Goal: Check status: Check status

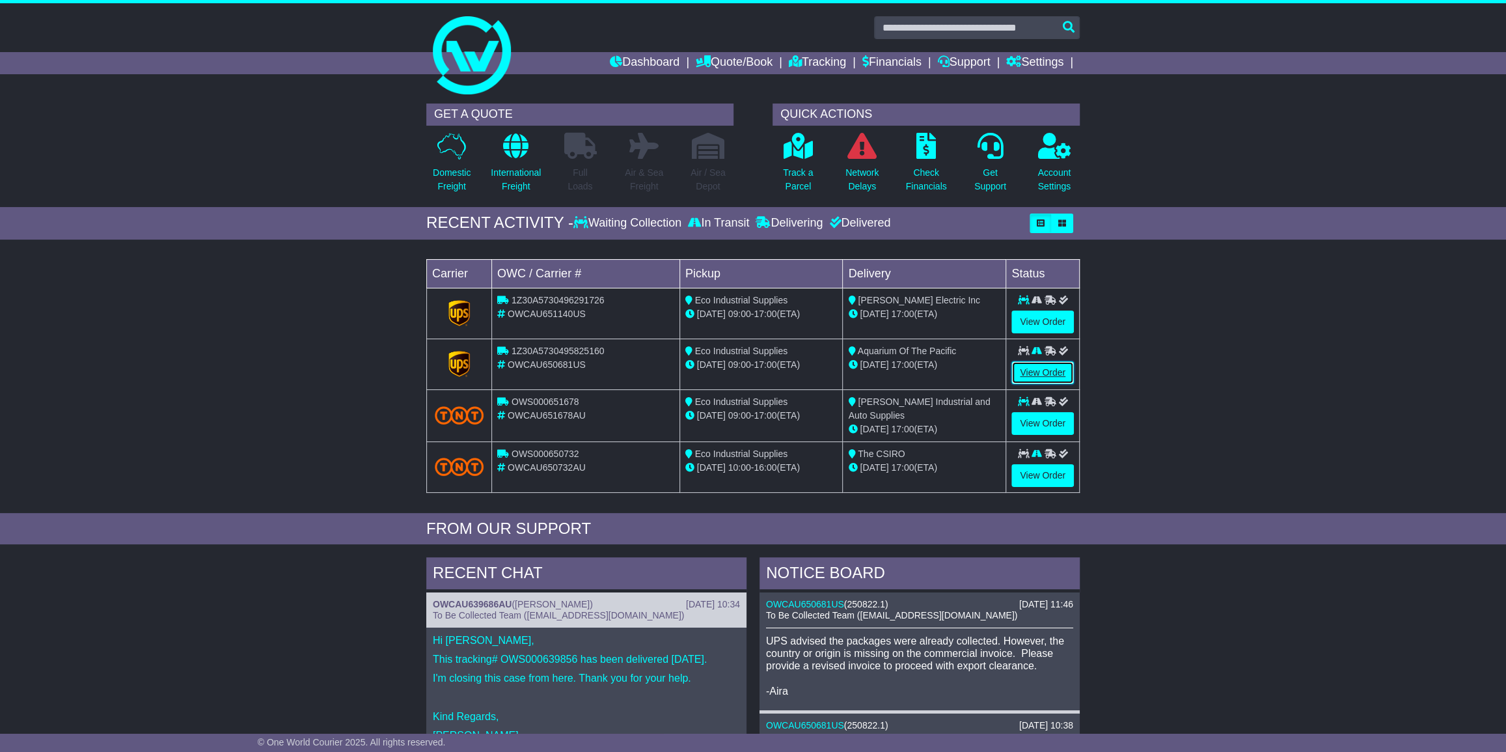
click at [1032, 370] on link "View Order" at bounding box center [1042, 372] width 62 height 23
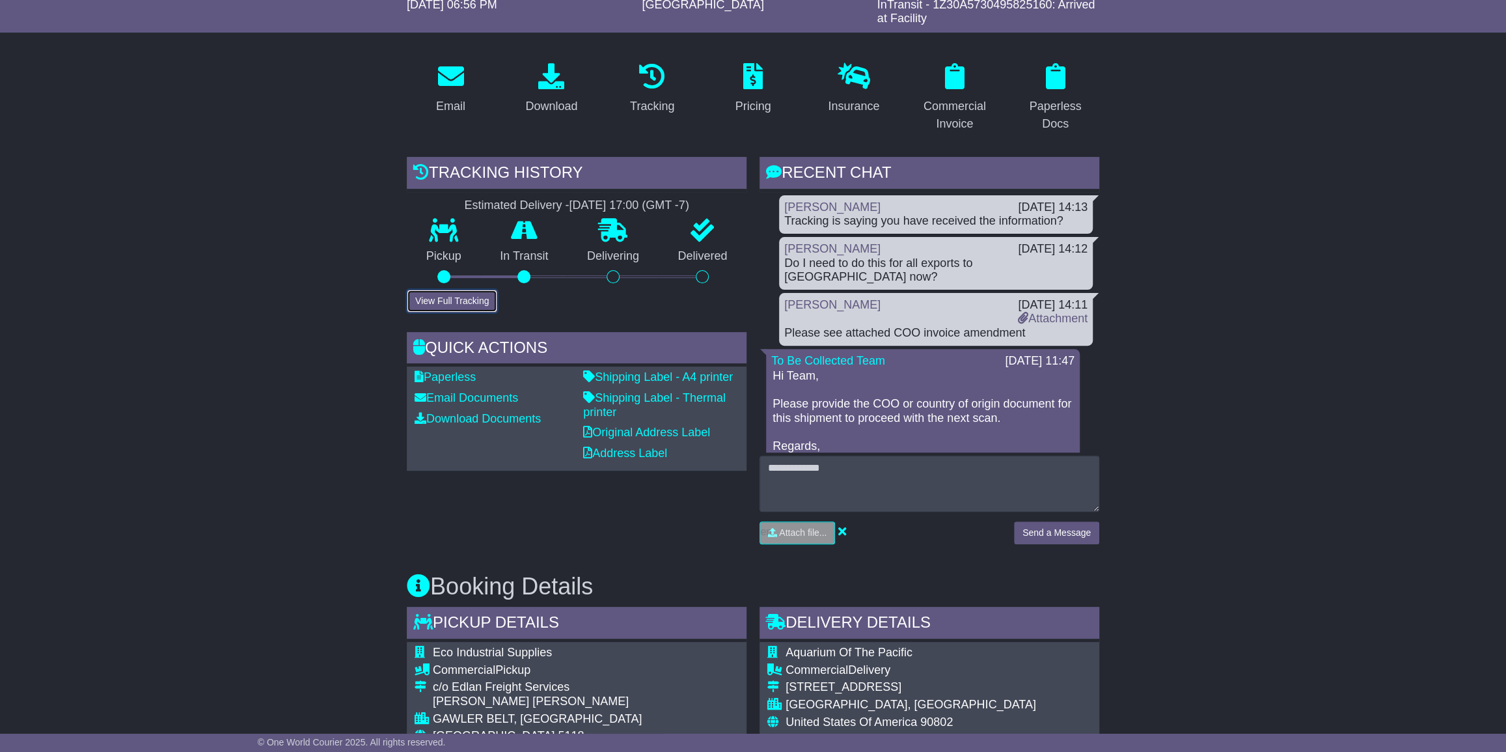
click at [453, 295] on button "View Full Tracking" at bounding box center [452, 301] width 90 height 23
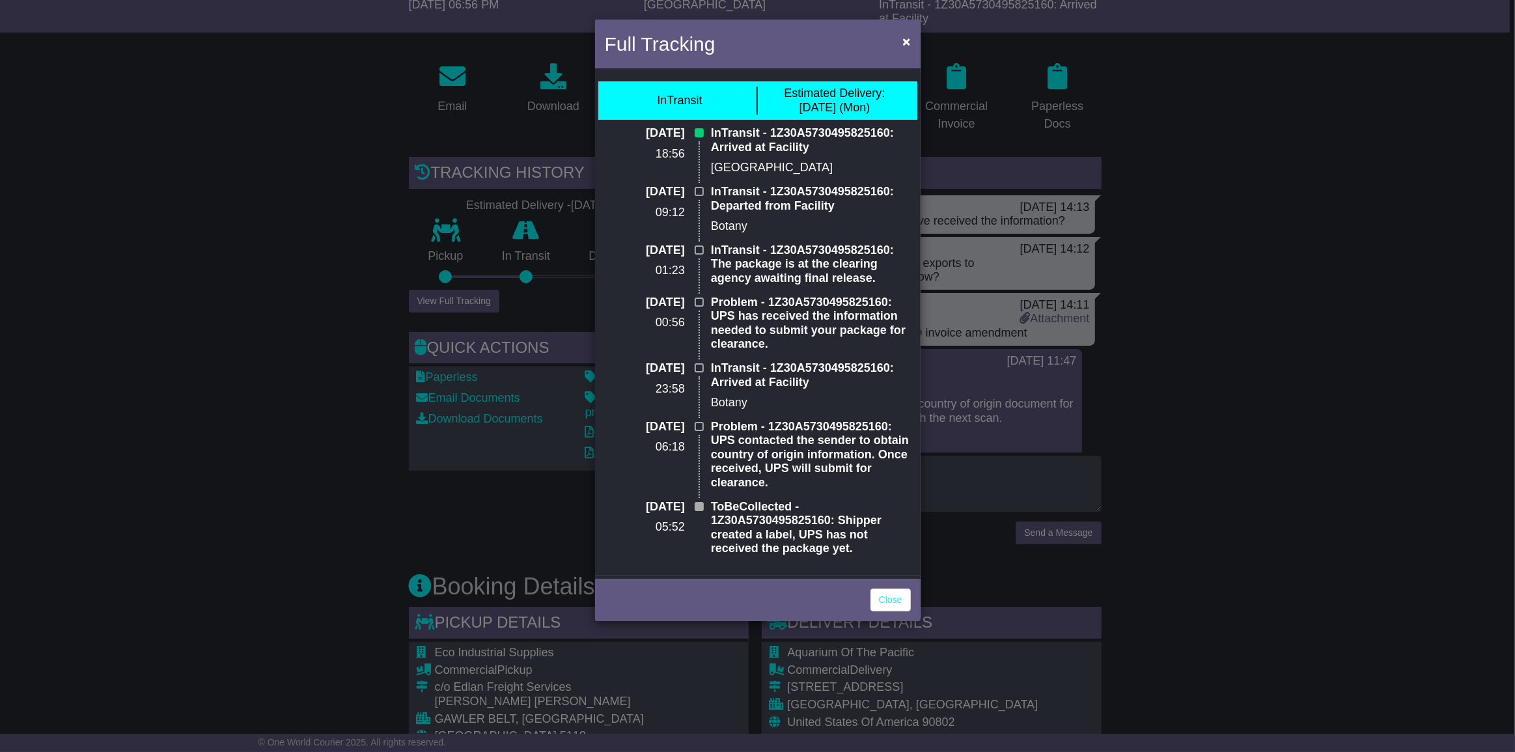
click at [1351, 338] on div "Full Tracking × InTransit Estimated Delivery: 06 Oct (Mon) 27 Sep 2025 18:56 In…" at bounding box center [757, 376] width 1515 height 752
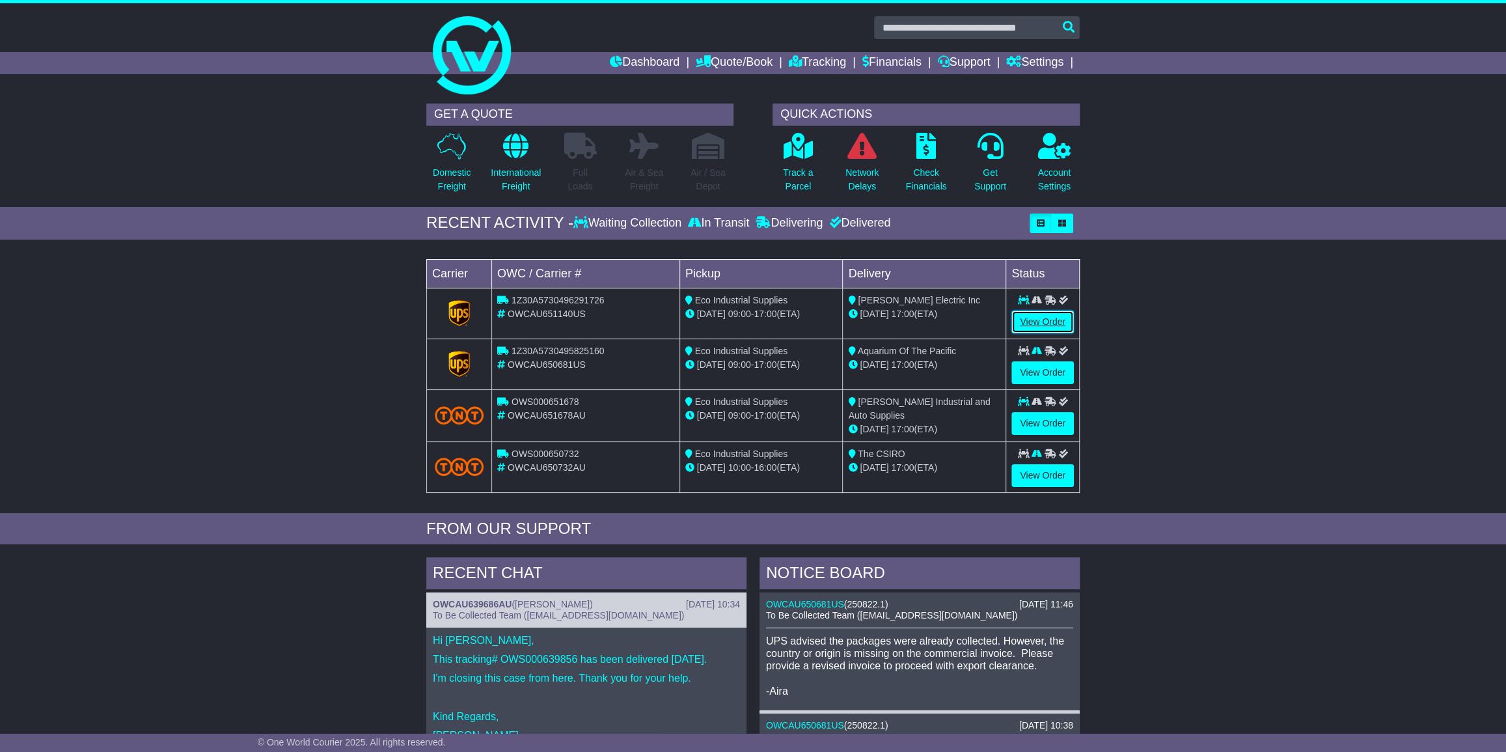
click at [1035, 317] on link "View Order" at bounding box center [1042, 321] width 62 height 23
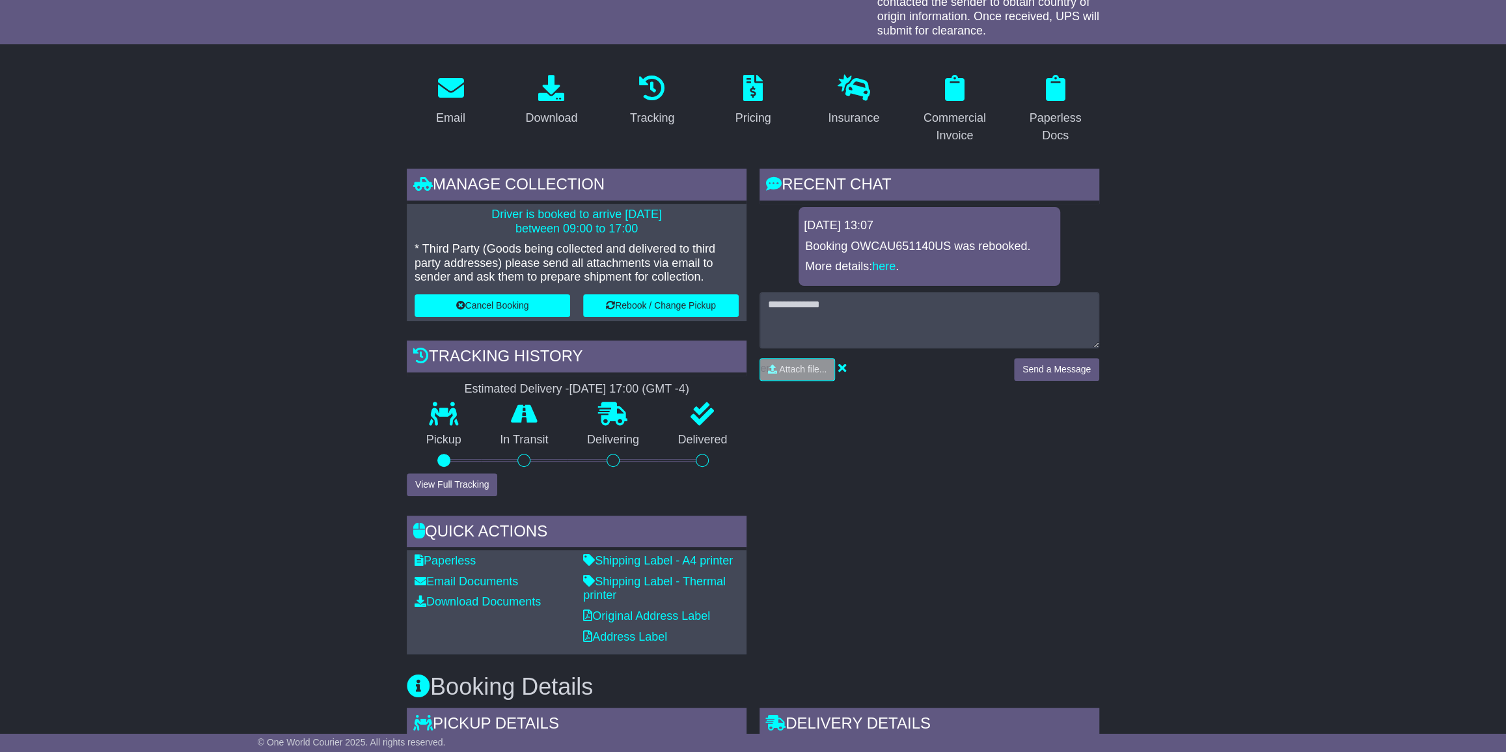
scroll to position [295, 0]
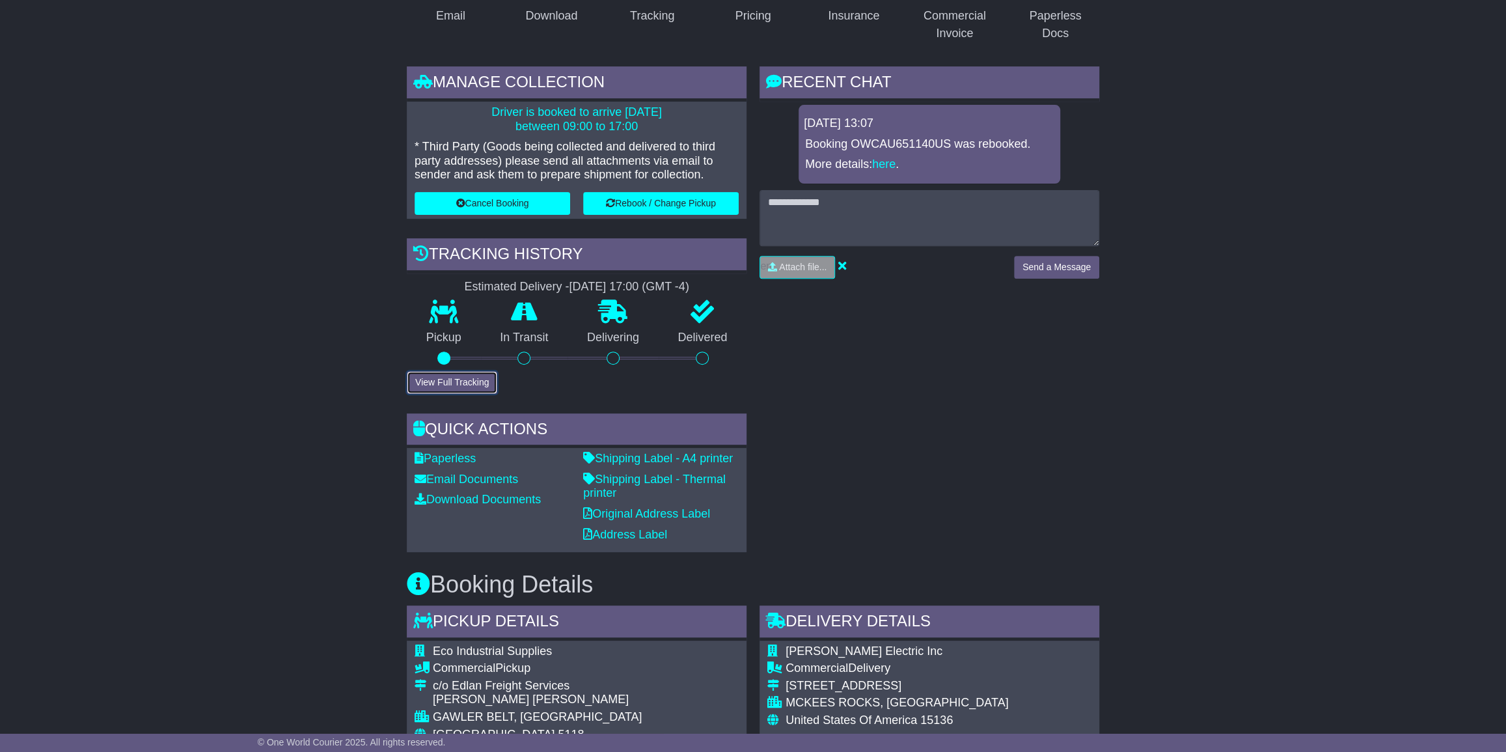
click at [450, 379] on button "View Full Tracking" at bounding box center [452, 382] width 90 height 23
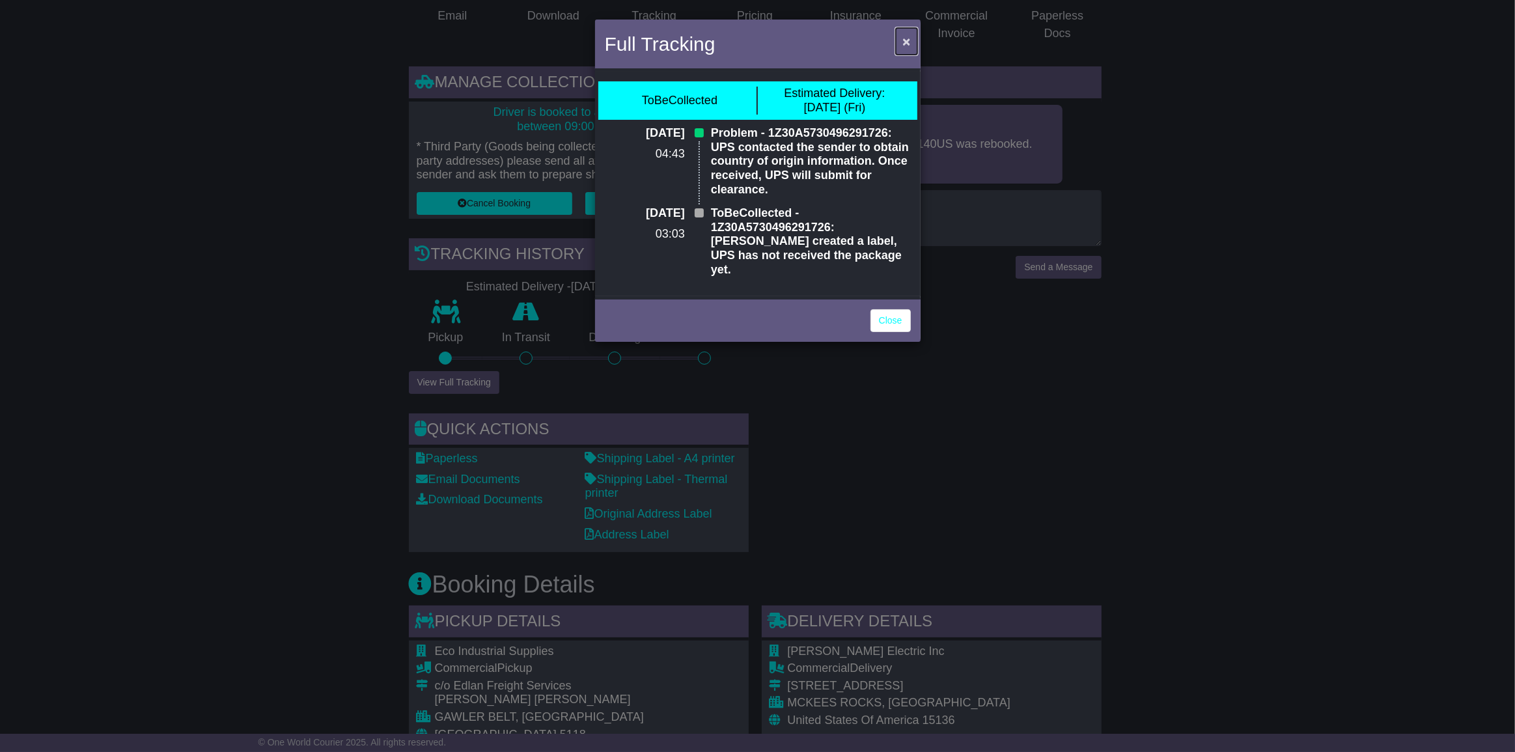
click at [905, 37] on span "×" at bounding box center [906, 41] width 8 height 15
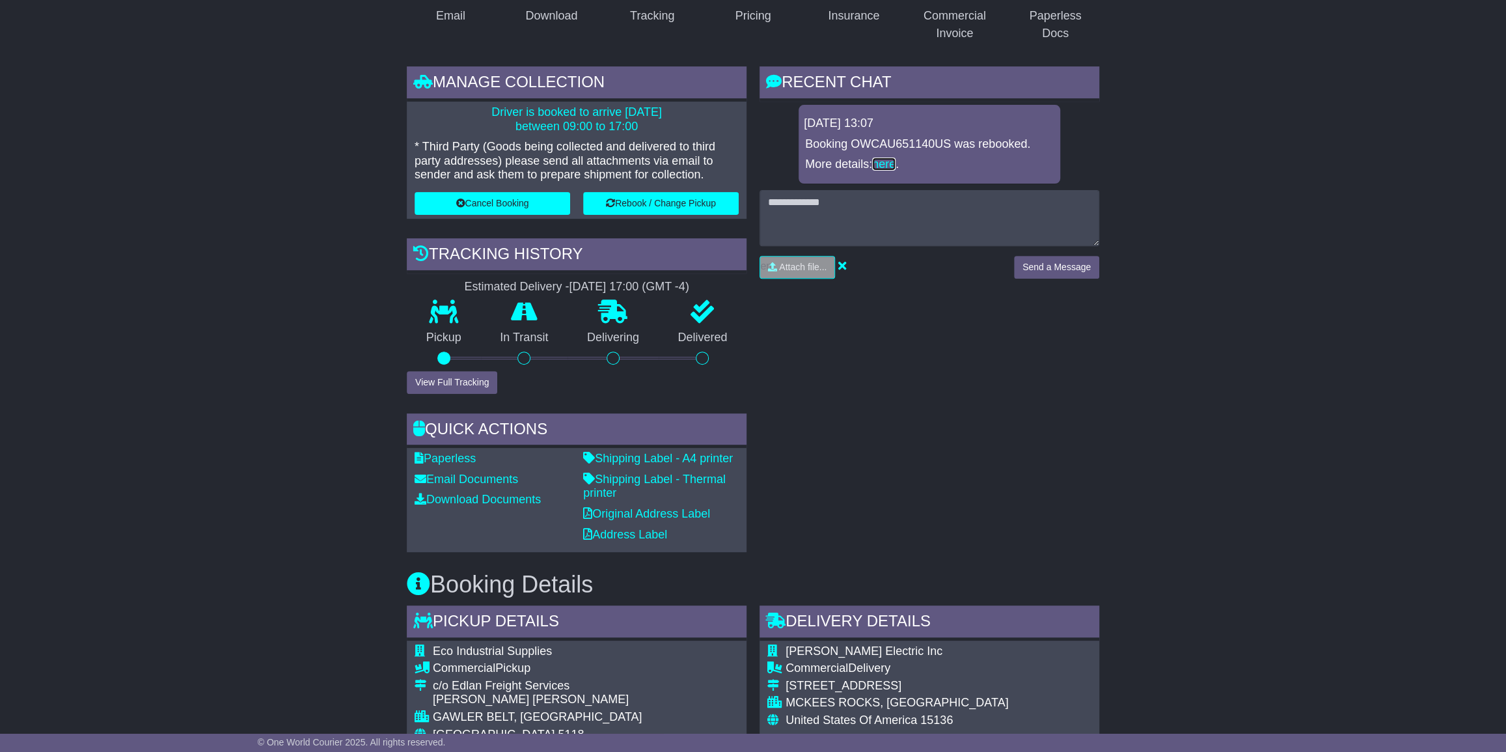
click at [890, 159] on link "here" at bounding box center [883, 164] width 23 height 13
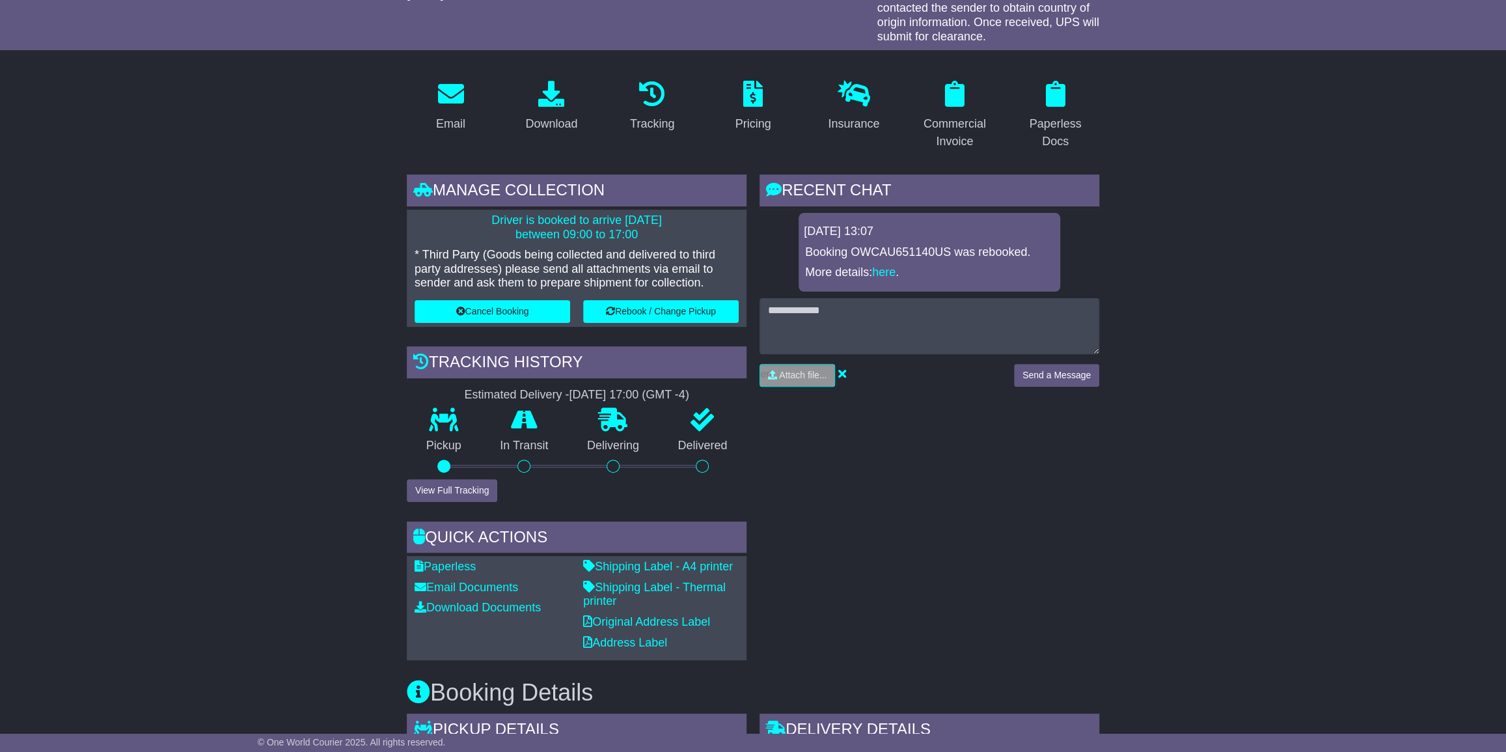
scroll to position [177, 0]
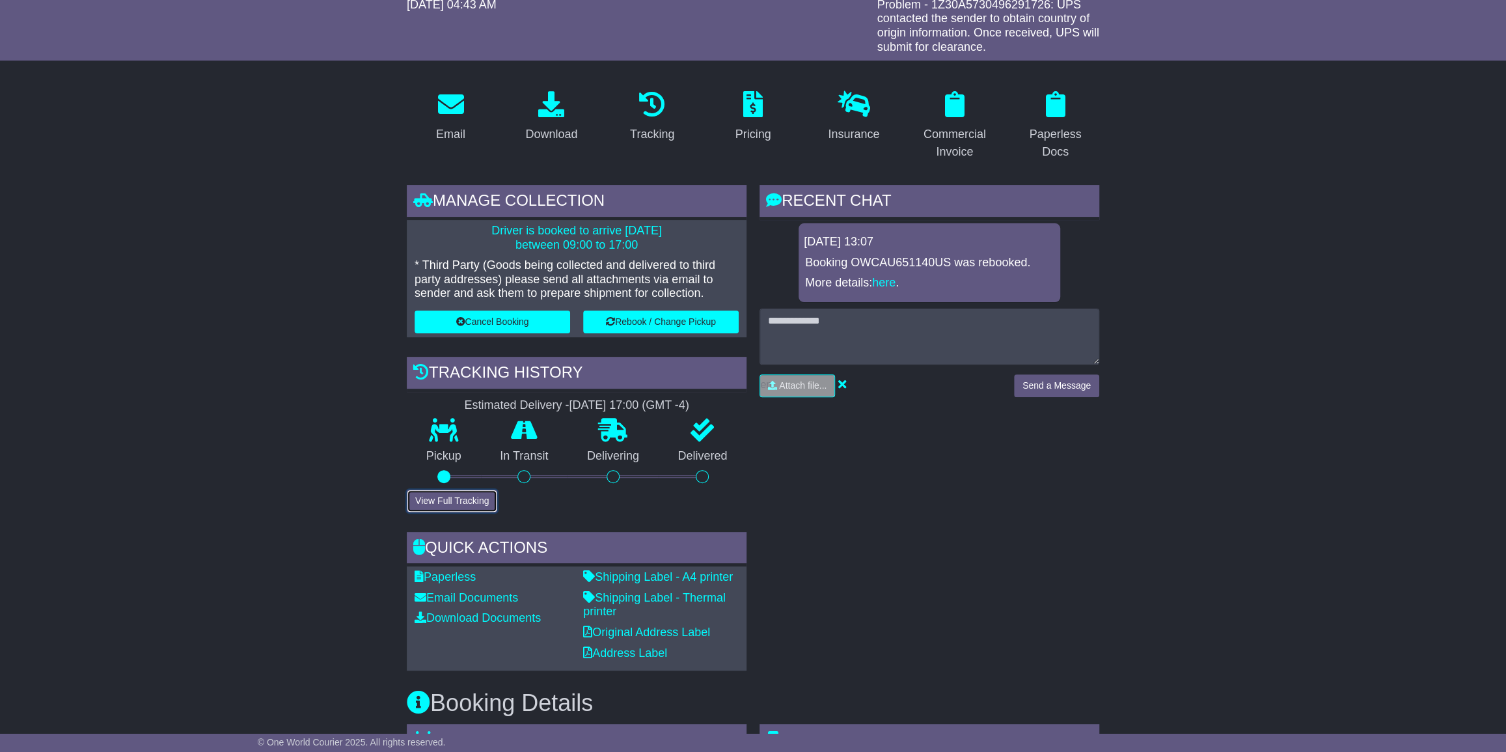
click at [465, 496] on button "View Full Tracking" at bounding box center [452, 500] width 90 height 23
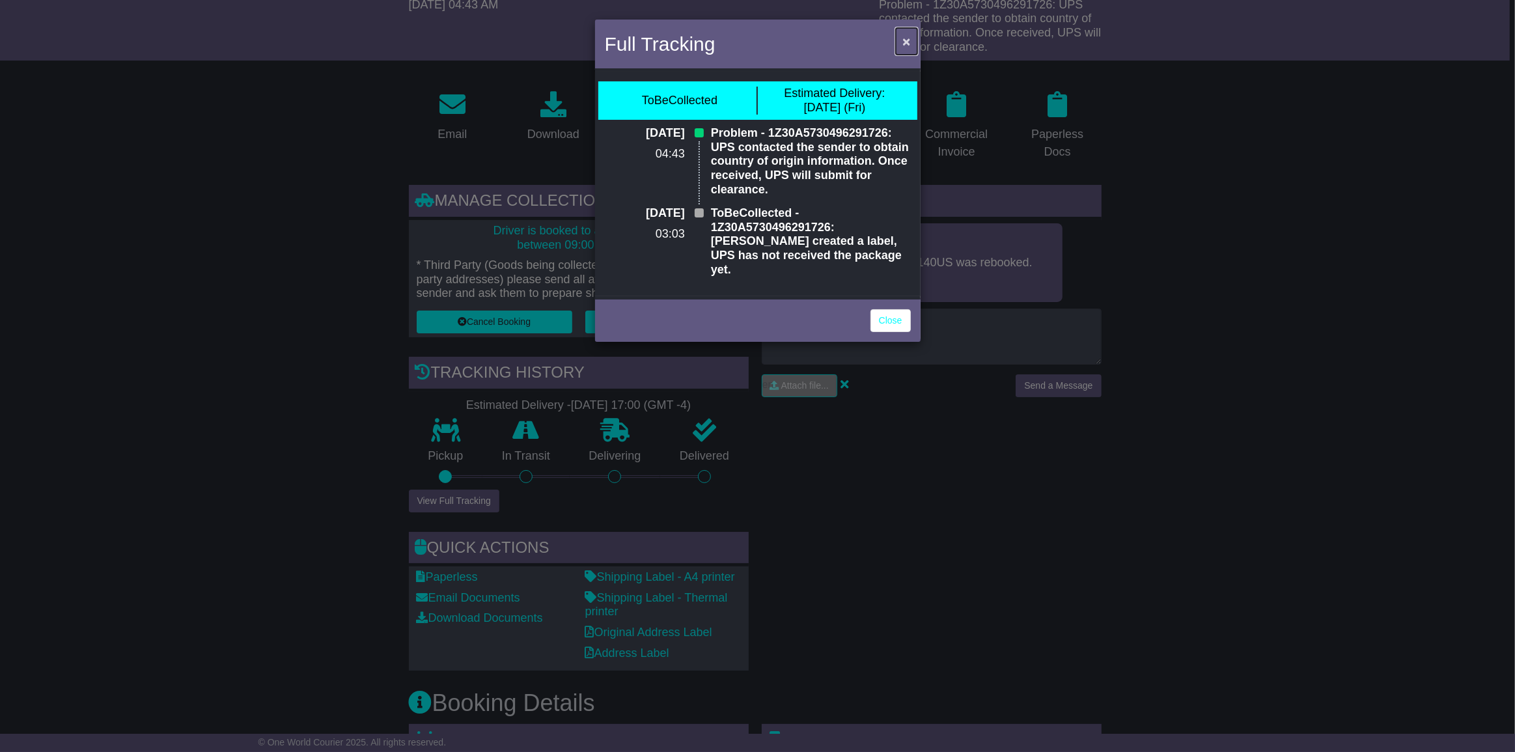
click at [905, 38] on span "×" at bounding box center [906, 41] width 8 height 15
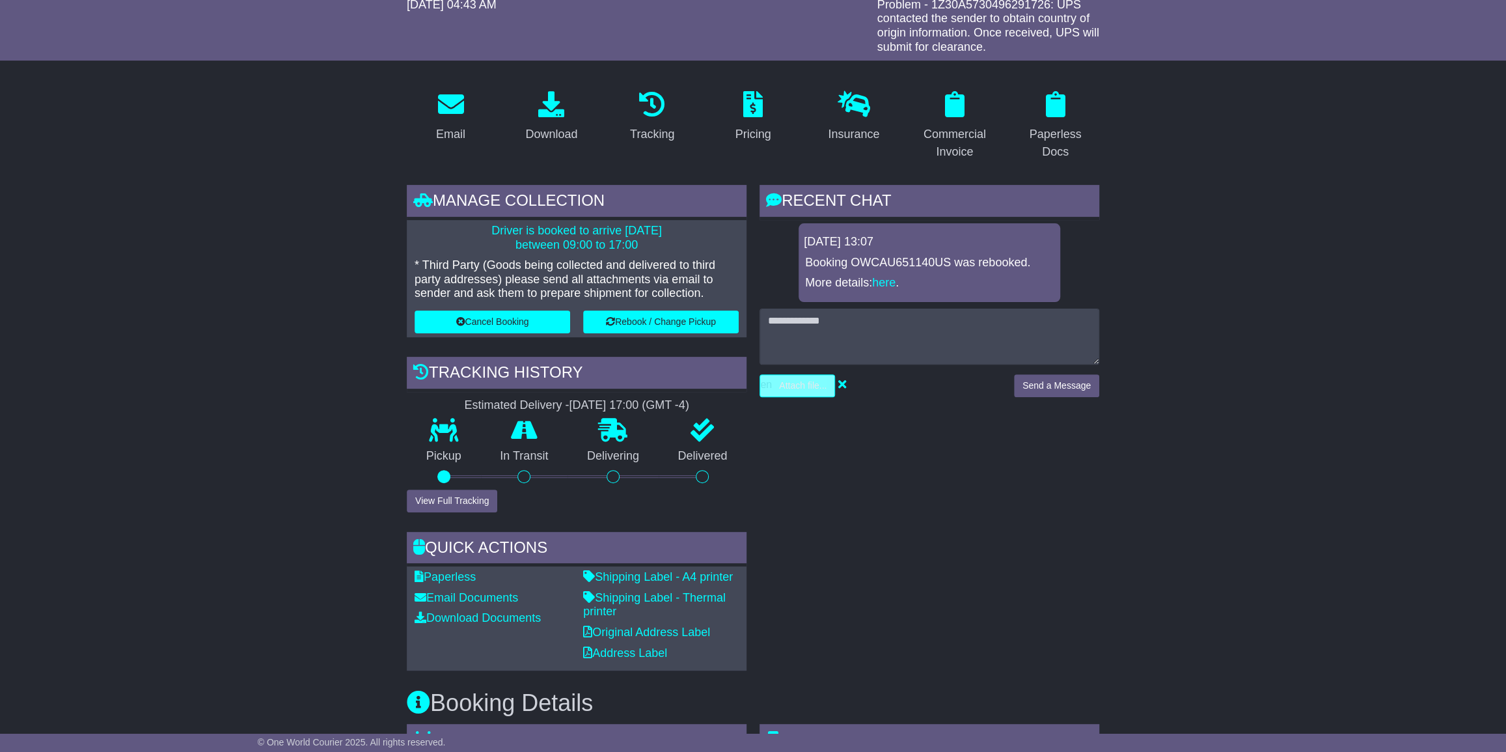
click at [803, 386] on input "file" at bounding box center [735, 385] width 197 height 21
type input "**********"
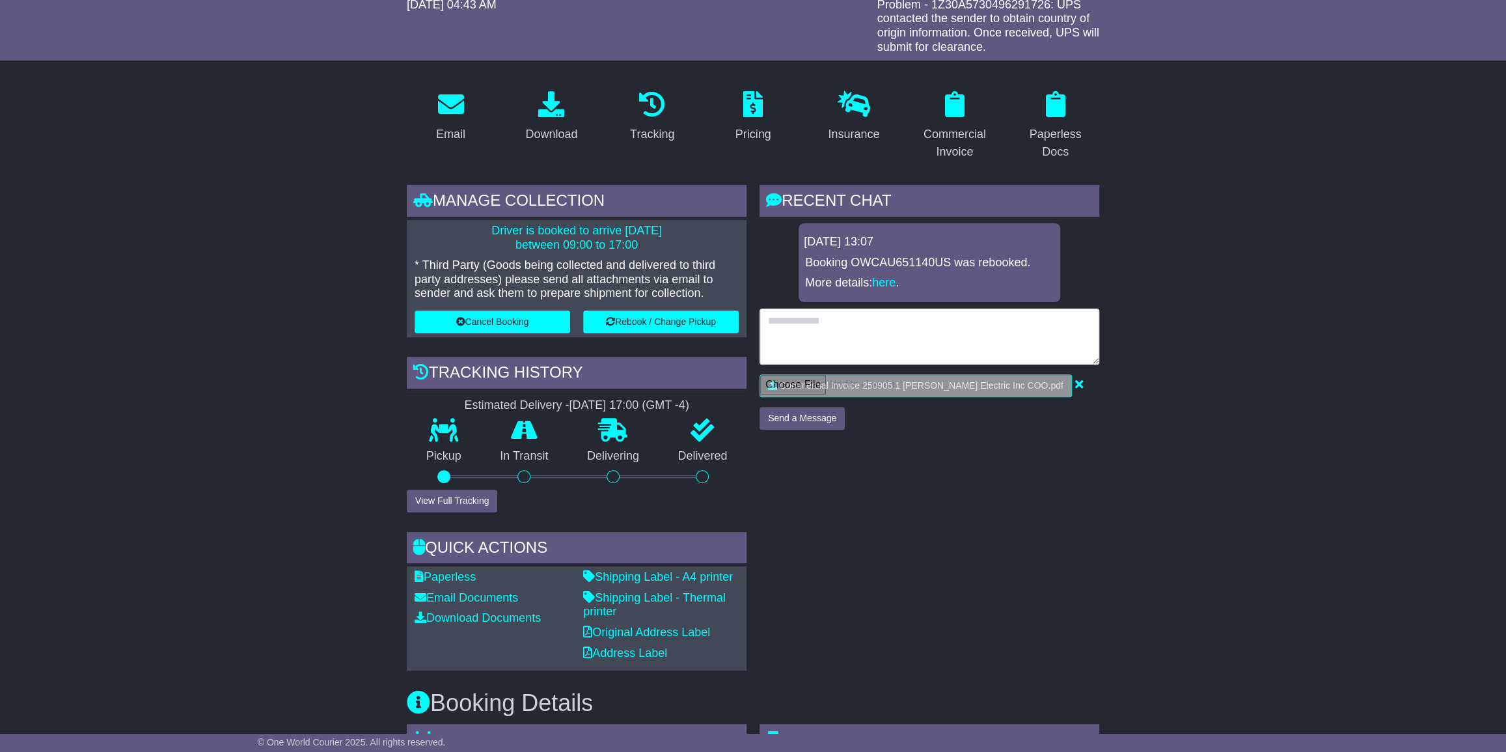
click at [812, 318] on textarea at bounding box center [930, 337] width 340 height 56
type textarea "**********"
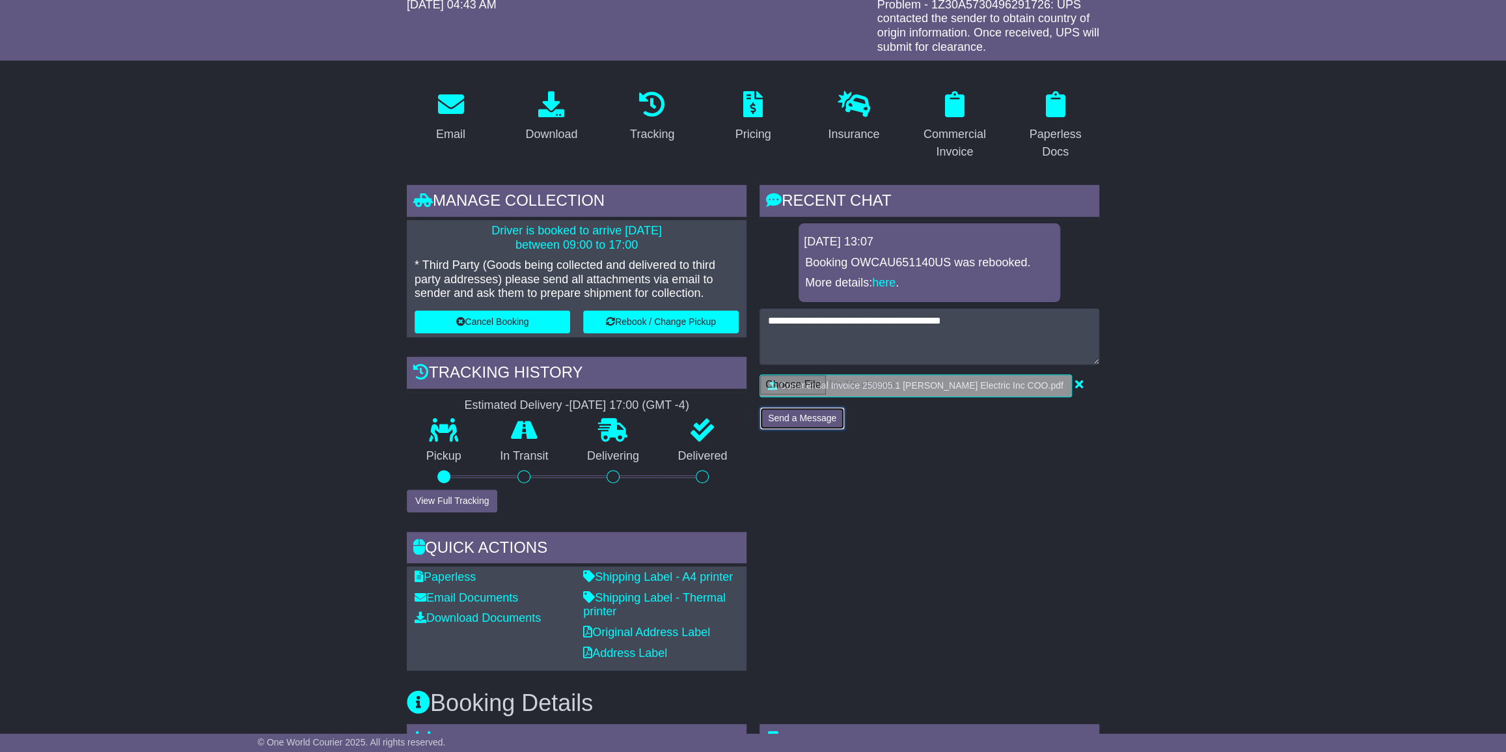
click at [812, 413] on button "Send a Message" at bounding box center [802, 418] width 85 height 23
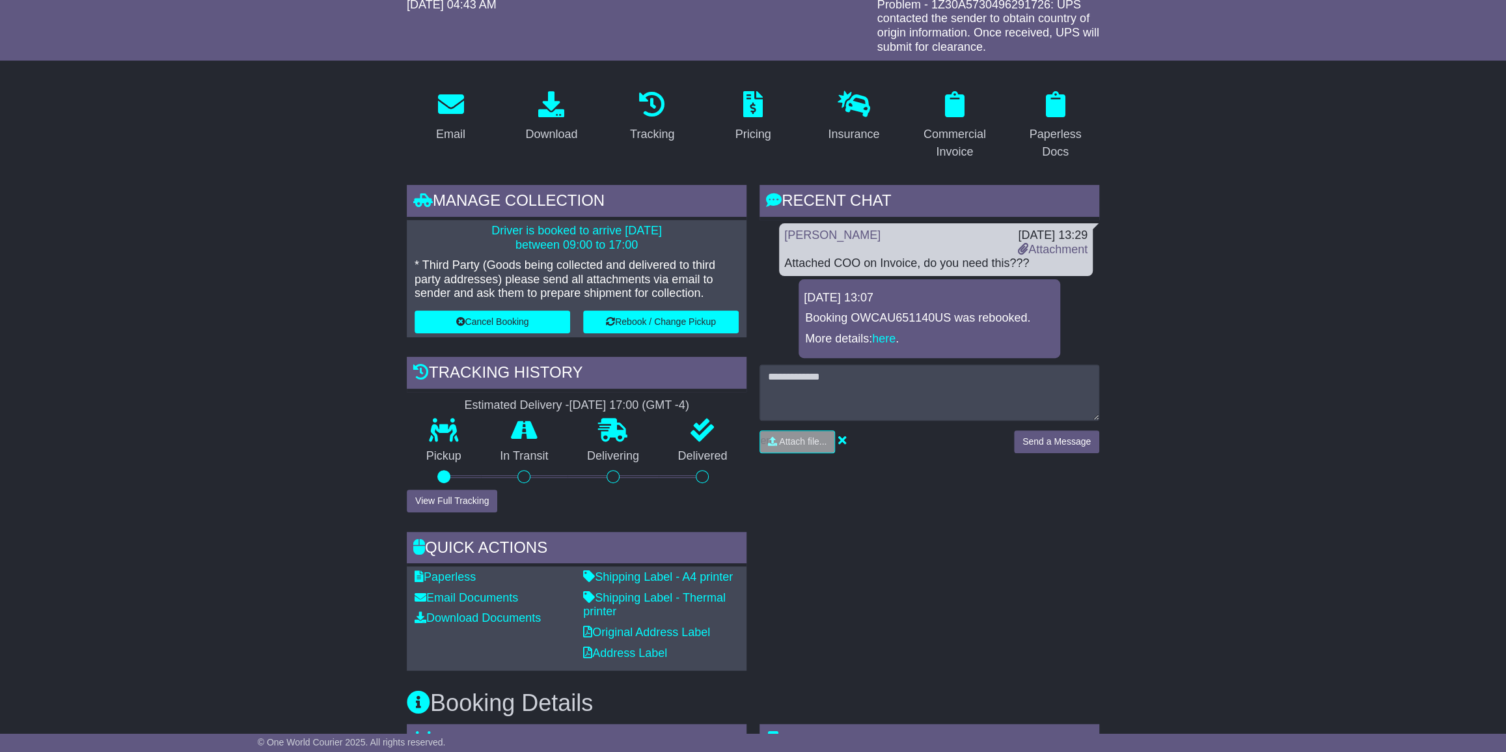
scroll to position [0, 0]
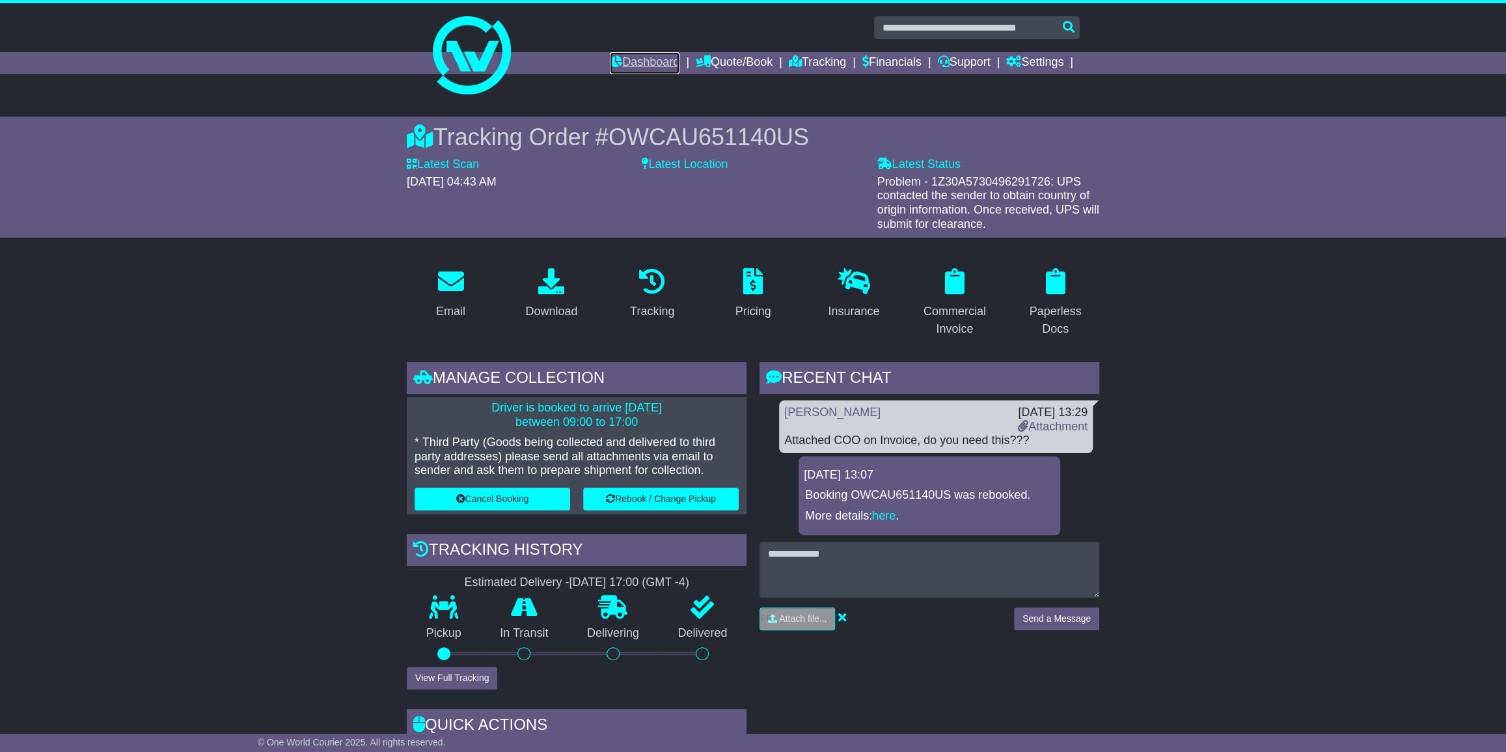
click at [638, 64] on link "Dashboard" at bounding box center [645, 63] width 70 height 22
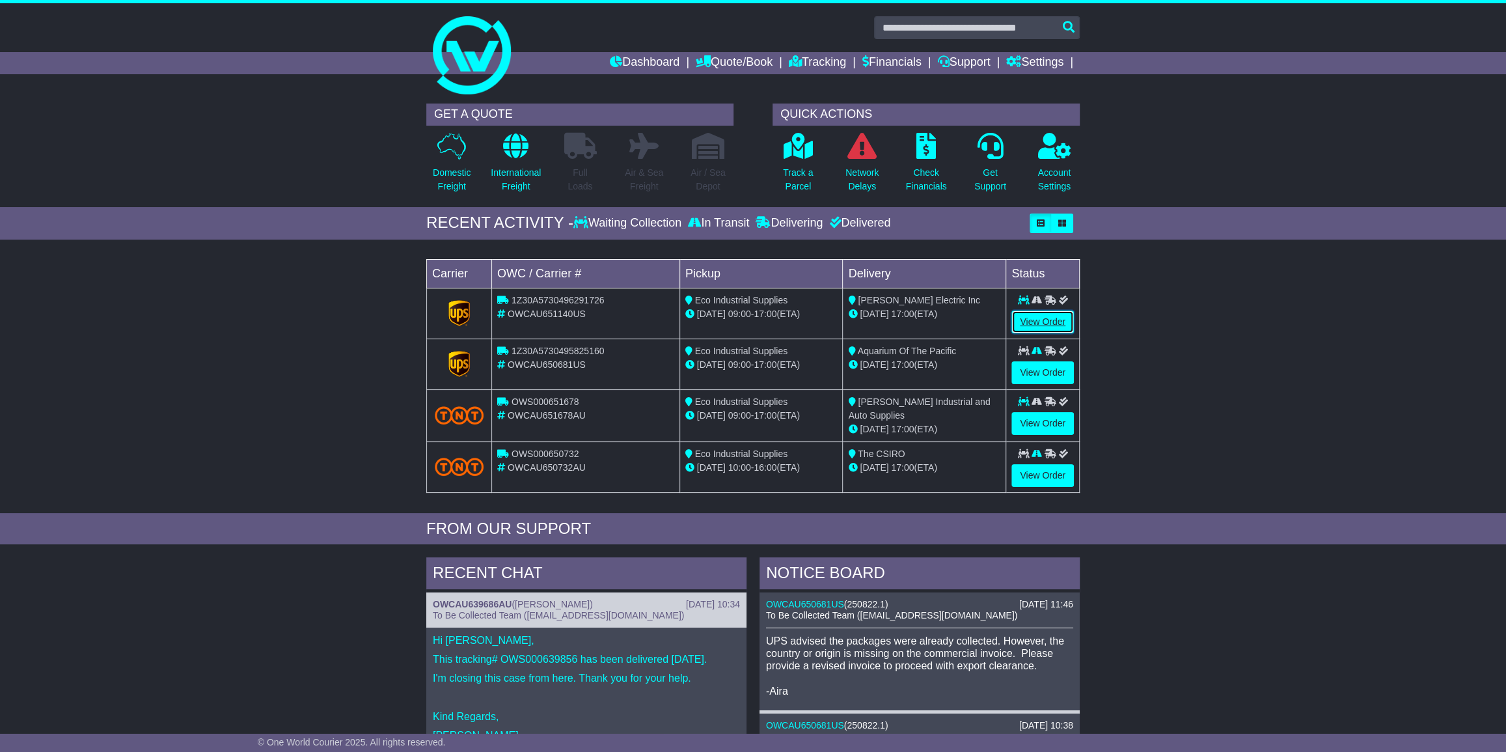
click at [1045, 320] on link "View Order" at bounding box center [1042, 321] width 62 height 23
